Goal: Information Seeking & Learning: Understand process/instructions

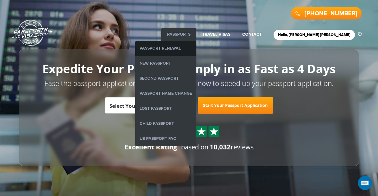
click at [196, 47] on link "Passport Renewal" at bounding box center [165, 48] width 61 height 15
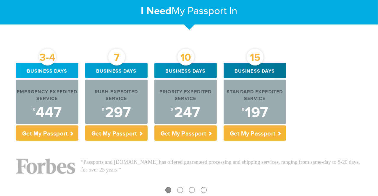
scroll to position [247, 0]
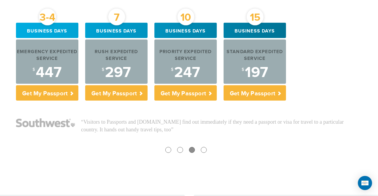
click at [198, 104] on div "3-4 Business days Emergency Expedited Service $ 447 Get My Passport 7 Business …" at bounding box center [189, 94] width 355 height 143
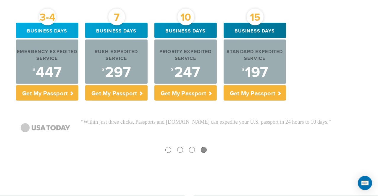
click at [199, 176] on section "3-4 Business days Emergency Expedited Service $ 447 Get My Passport 7 Business …" at bounding box center [189, 109] width 378 height 172
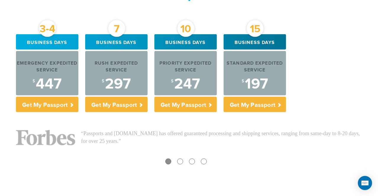
scroll to position [237, 0]
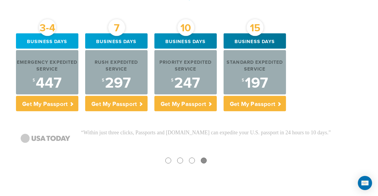
click at [119, 178] on section "3-4 Business days Emergency Expedited Service $ 447 Get My Passport 7 Business …" at bounding box center [189, 119] width 378 height 172
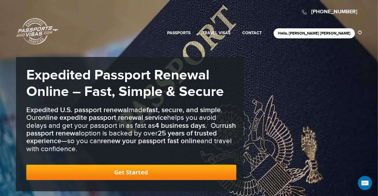
scroll to position [0, 0]
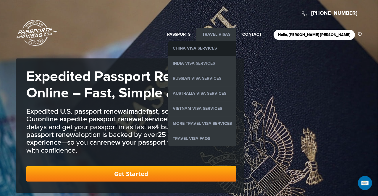
click at [232, 46] on link "China Visa Services" at bounding box center [202, 48] width 68 height 15
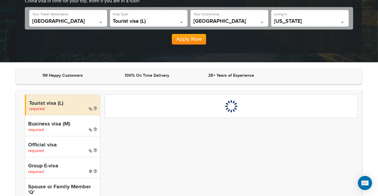
scroll to position [119, 0]
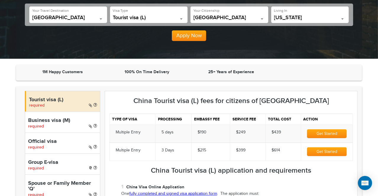
click at [202, 194] on link "fully completed and signed visa application form" at bounding box center [173, 194] width 88 height 5
